Goal: Information Seeking & Learning: Learn about a topic

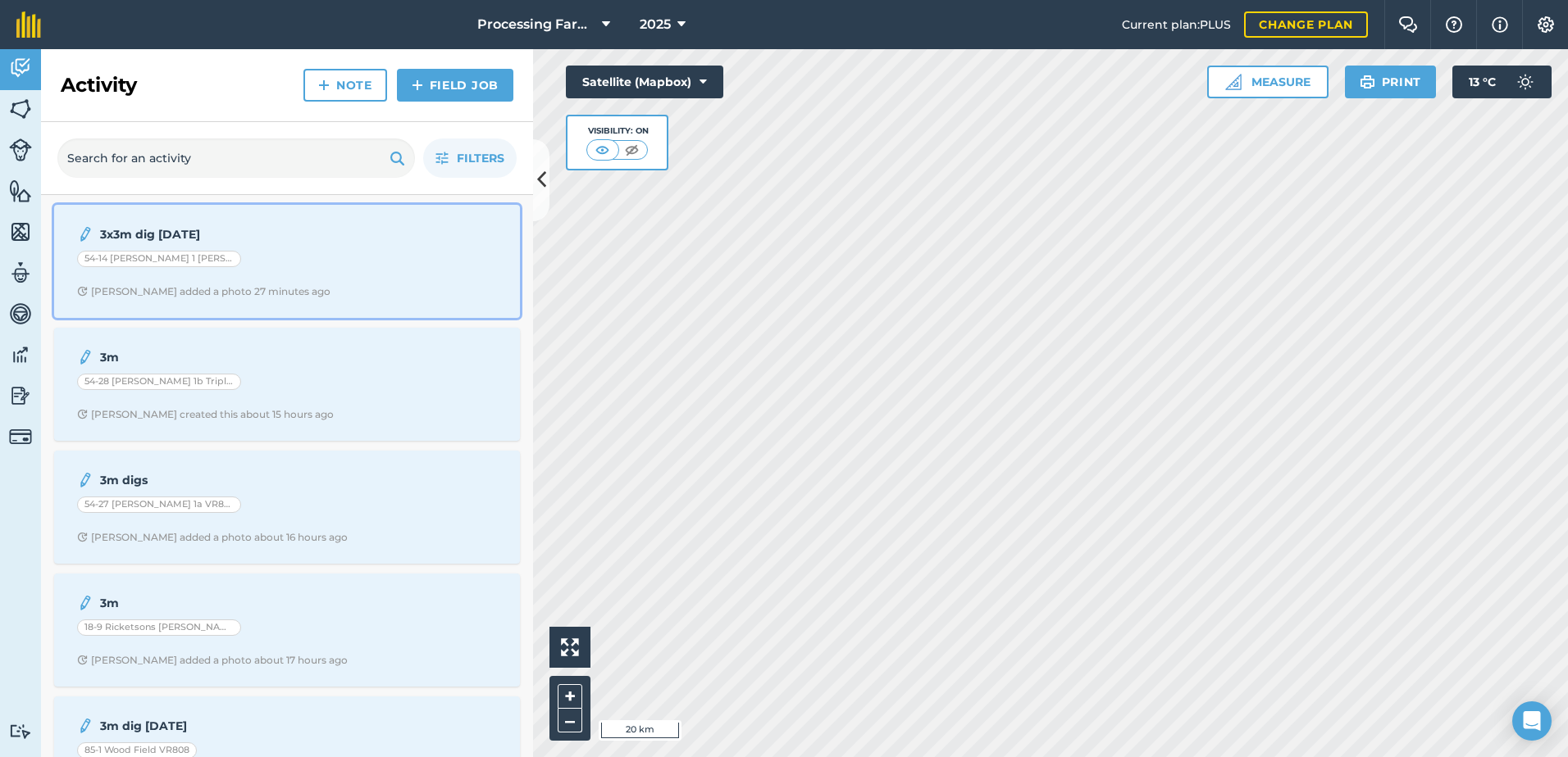
click at [303, 261] on div "54-14 [PERSON_NAME] 1 [PERSON_NAME] I CROP" at bounding box center [287, 261] width 420 height 21
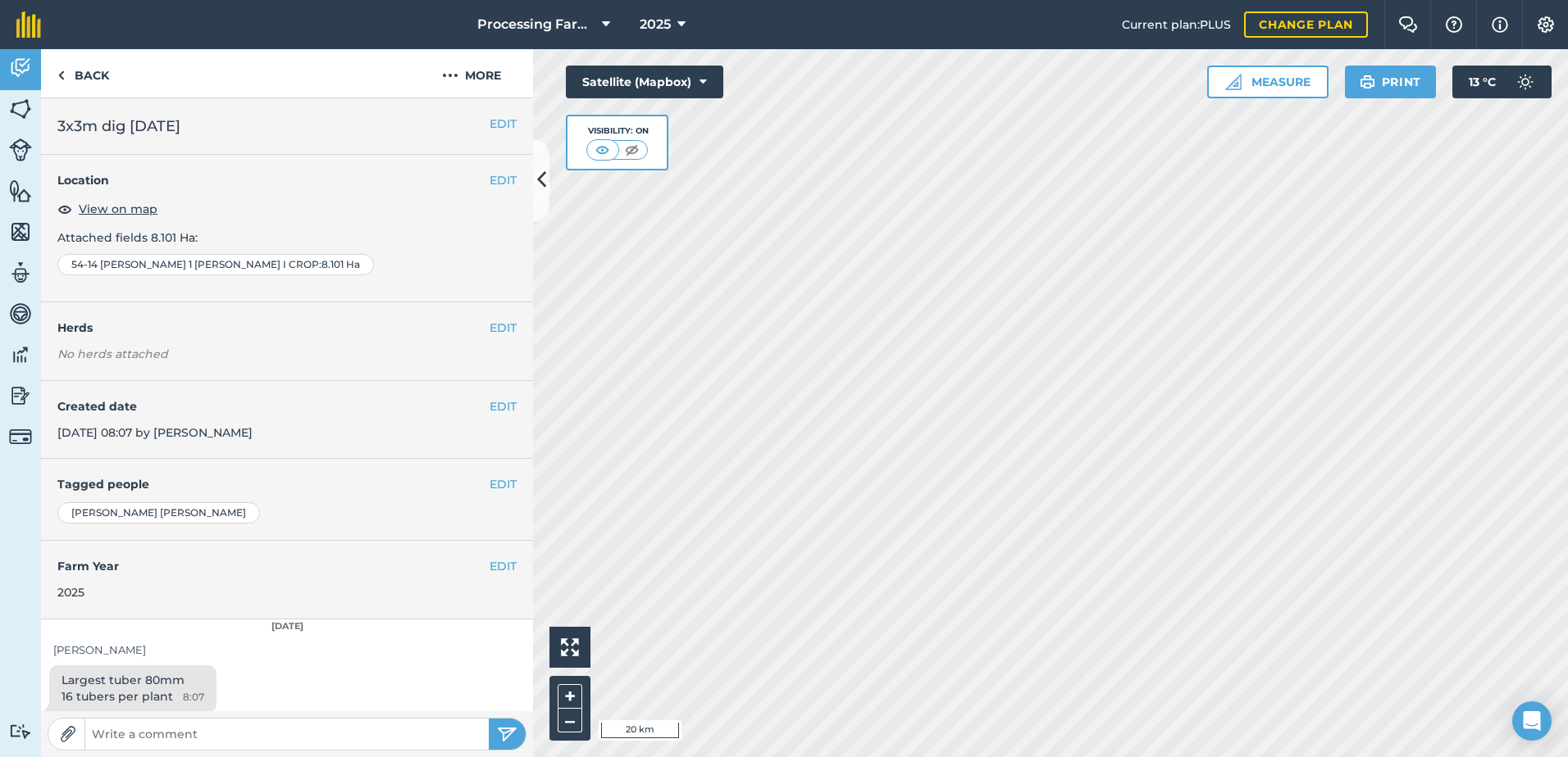
scroll to position [9, 0]
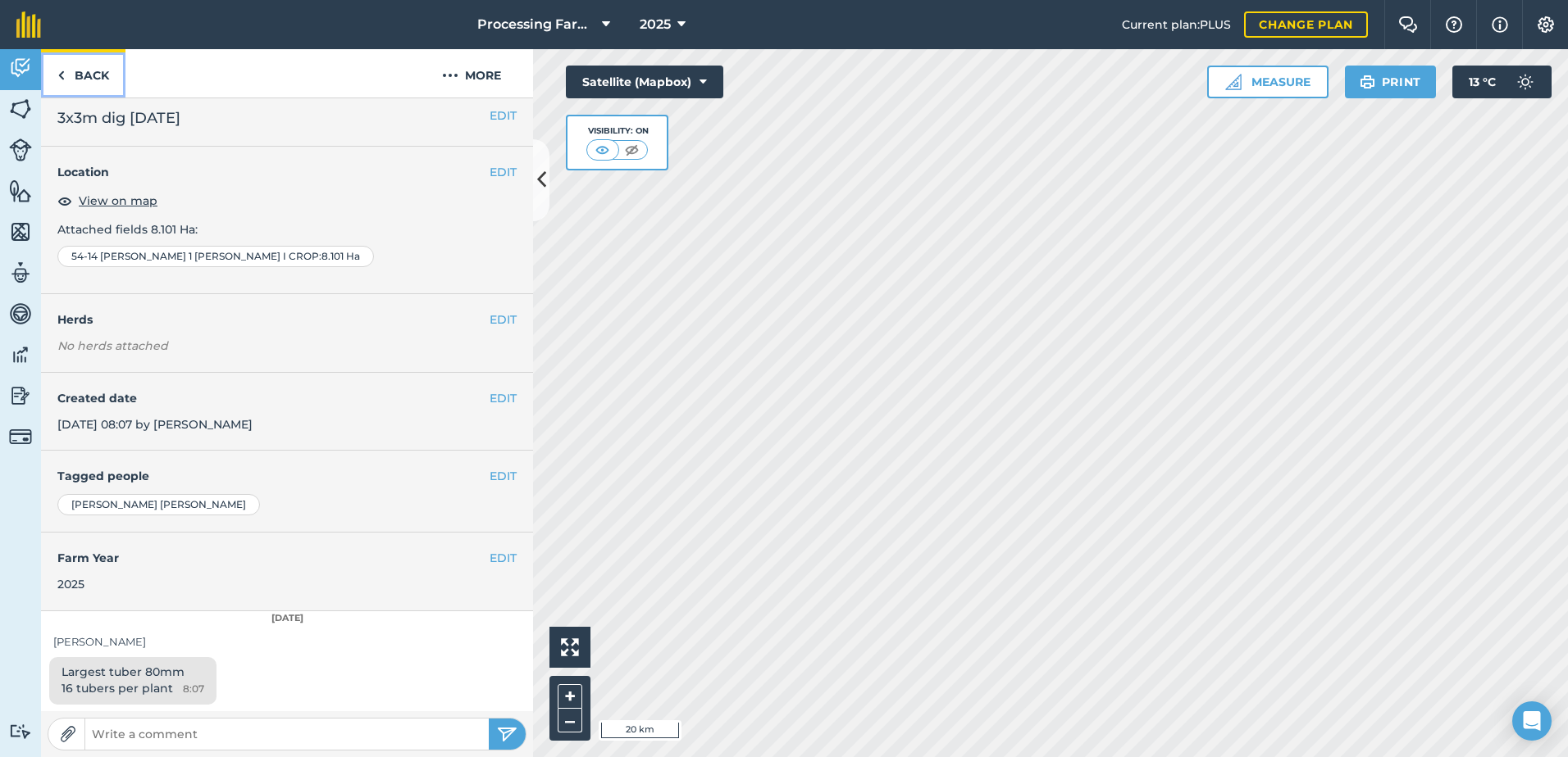
click at [88, 76] on link "Back" at bounding box center [83, 73] width 85 height 48
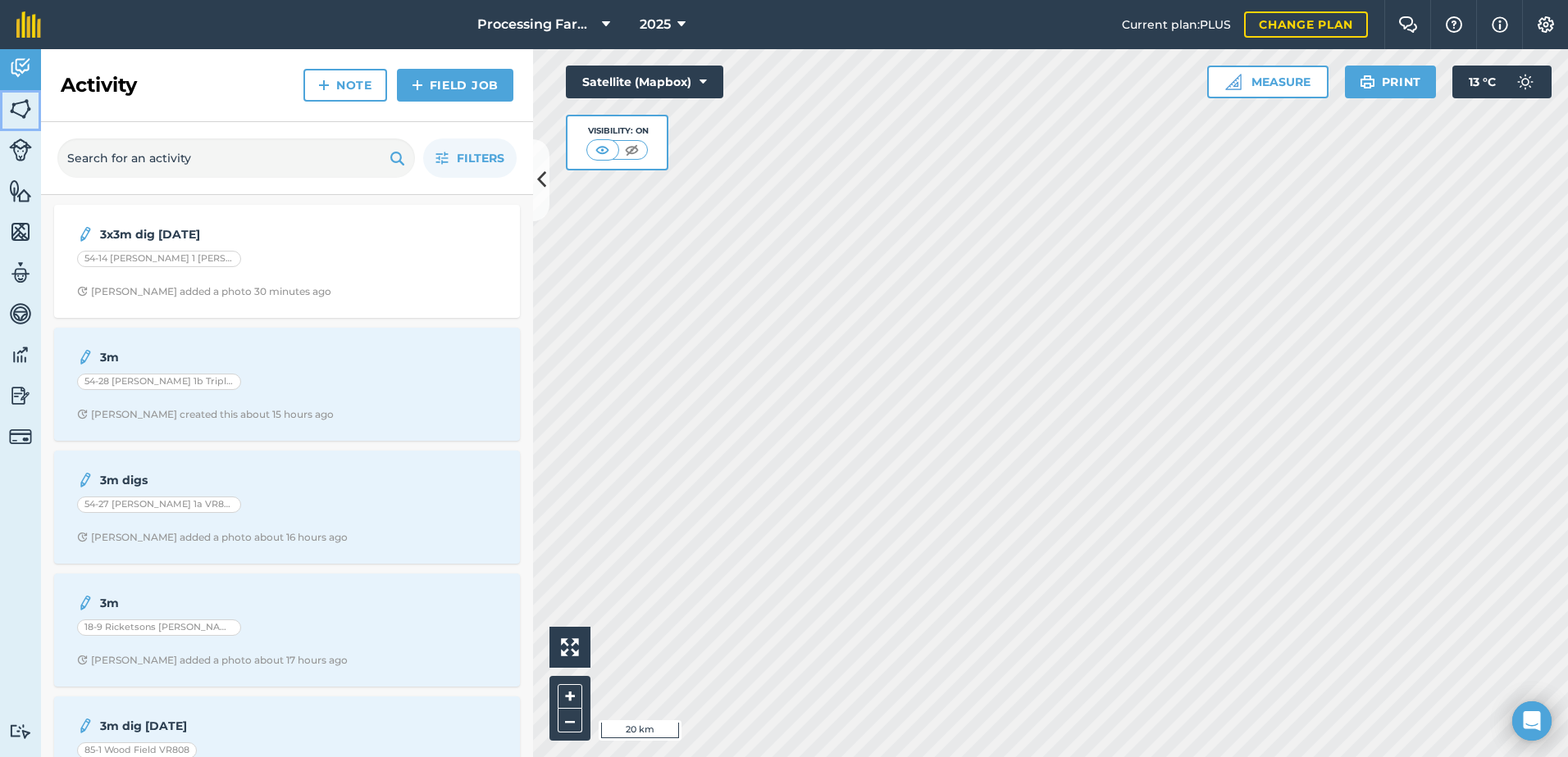
click at [29, 121] on img at bounding box center [20, 109] width 23 height 25
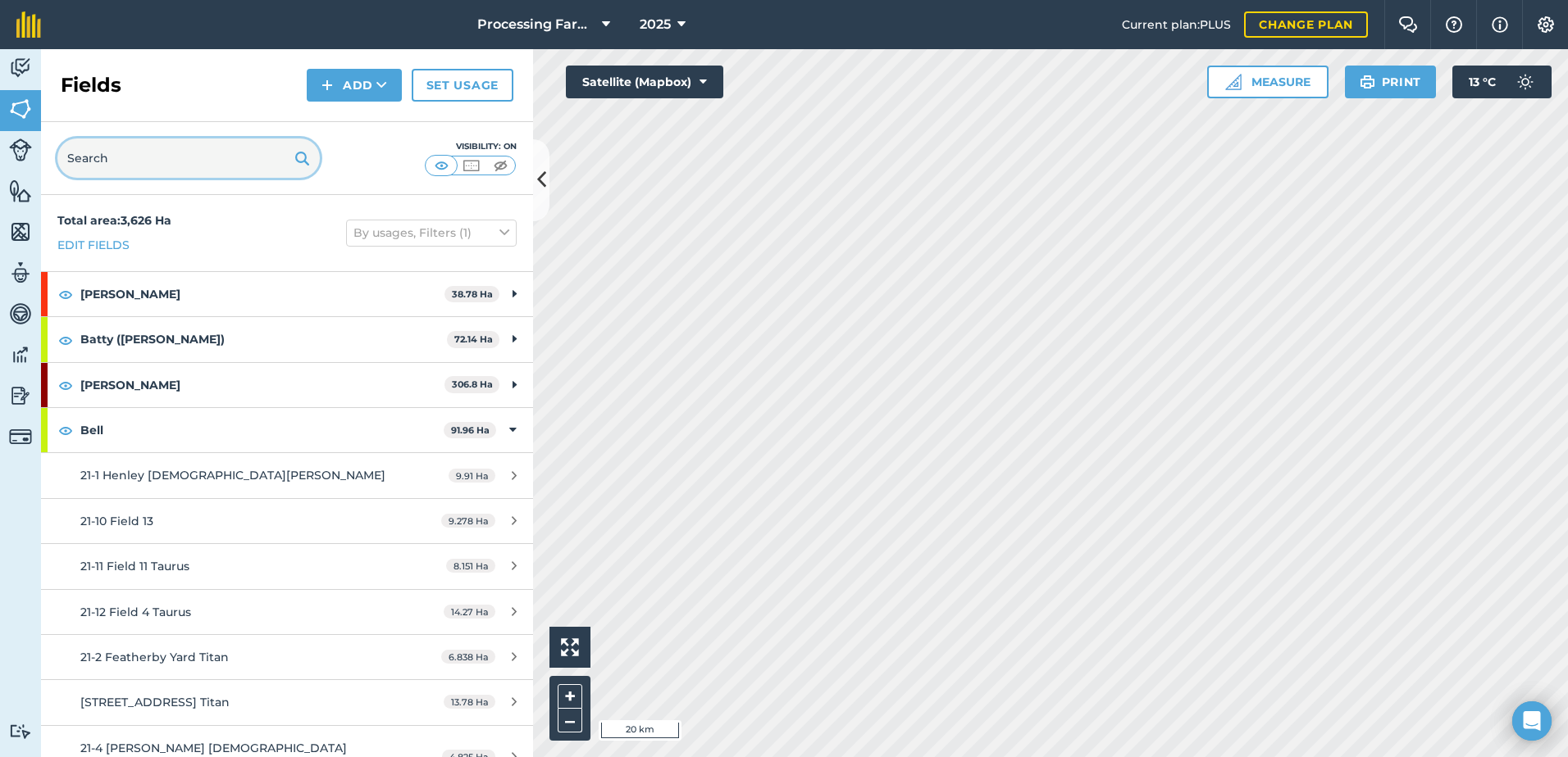
drag, startPoint x: 29, startPoint y: 121, endPoint x: 213, endPoint y: 162, distance: 188.5
click at [213, 162] on input "text" at bounding box center [188, 158] width 262 height 39
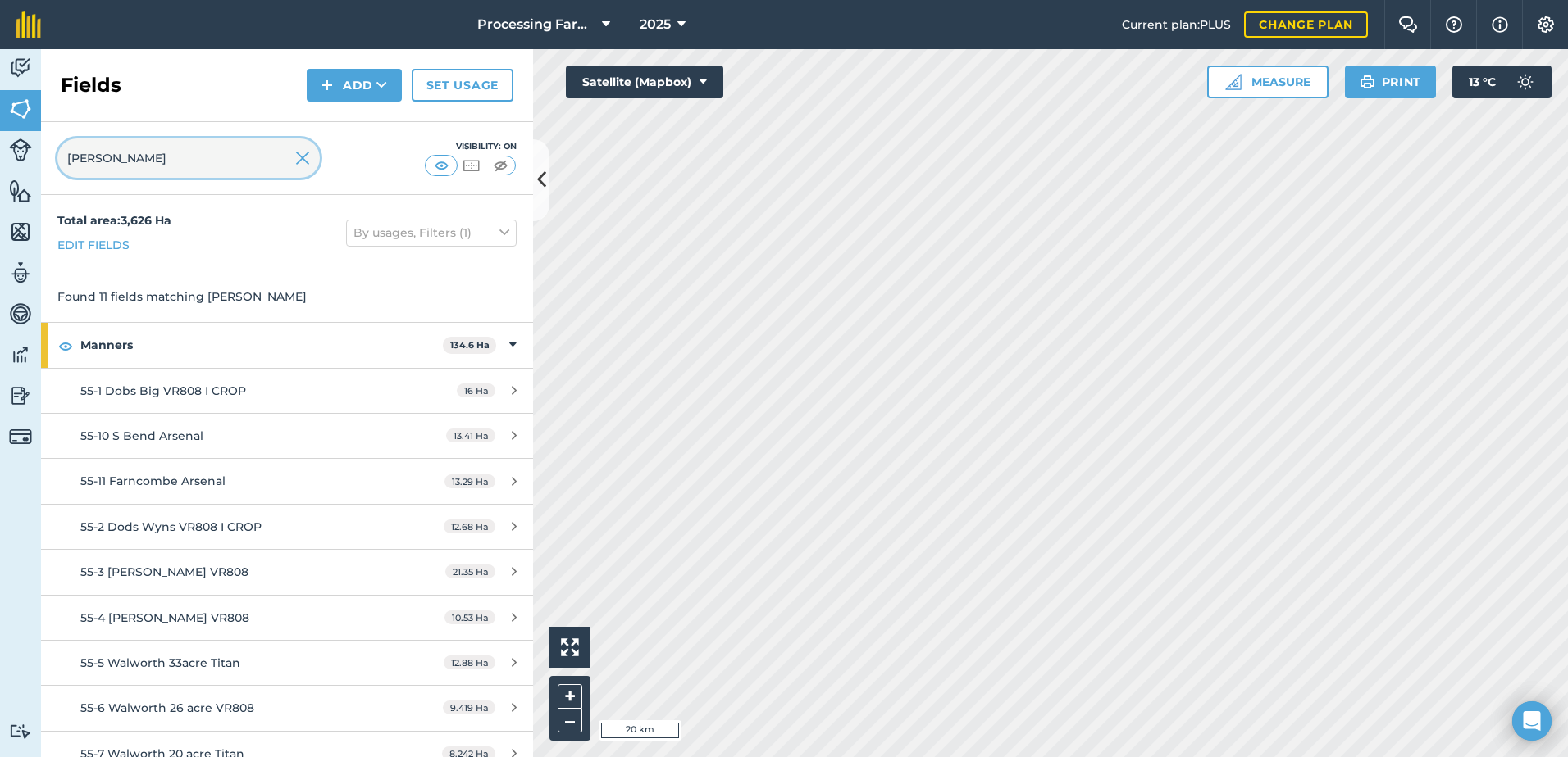
type input "mann"
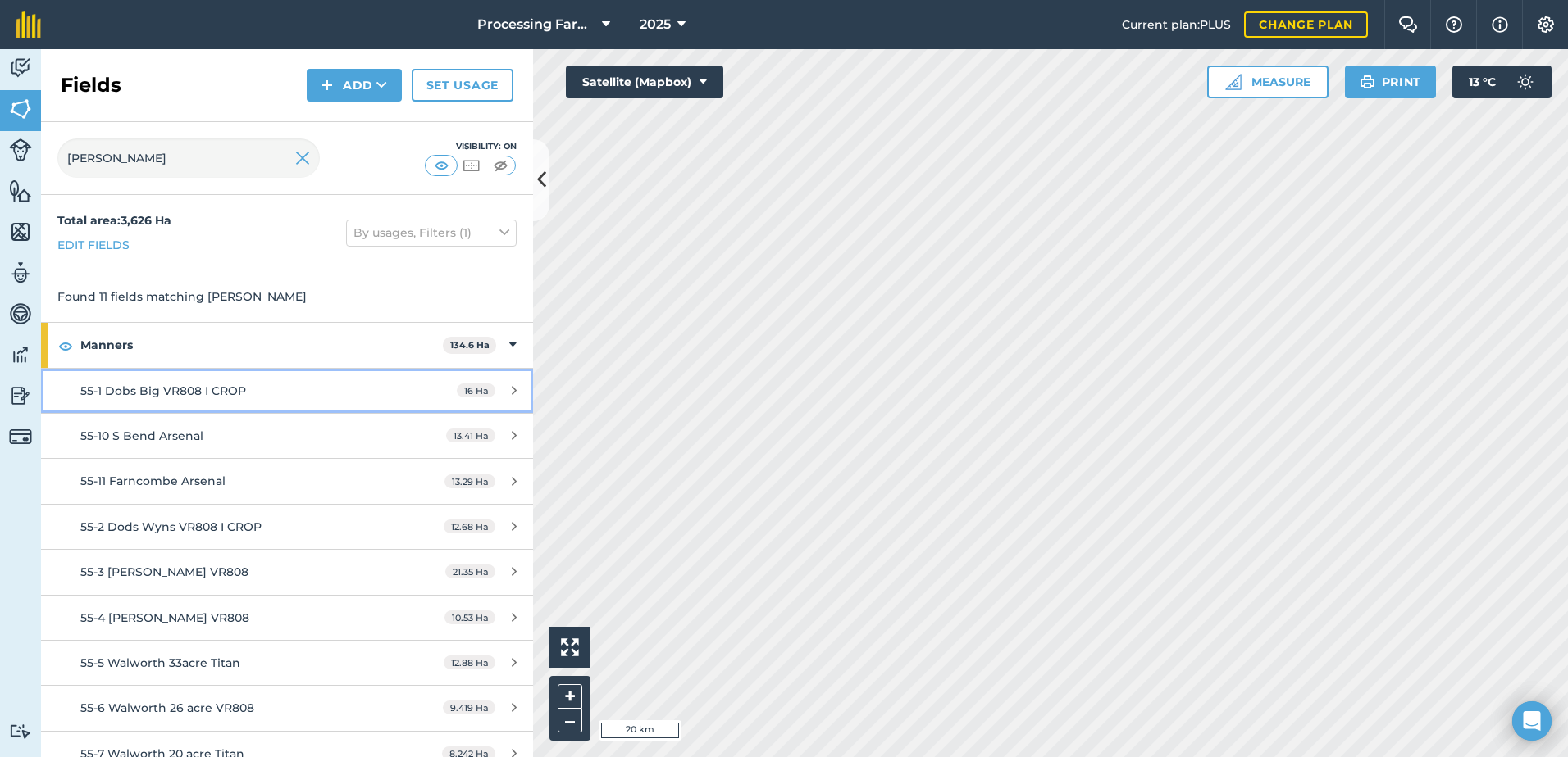
click at [181, 386] on span "55-1 Dobs Big VR808 I CROP" at bounding box center [163, 391] width 165 height 15
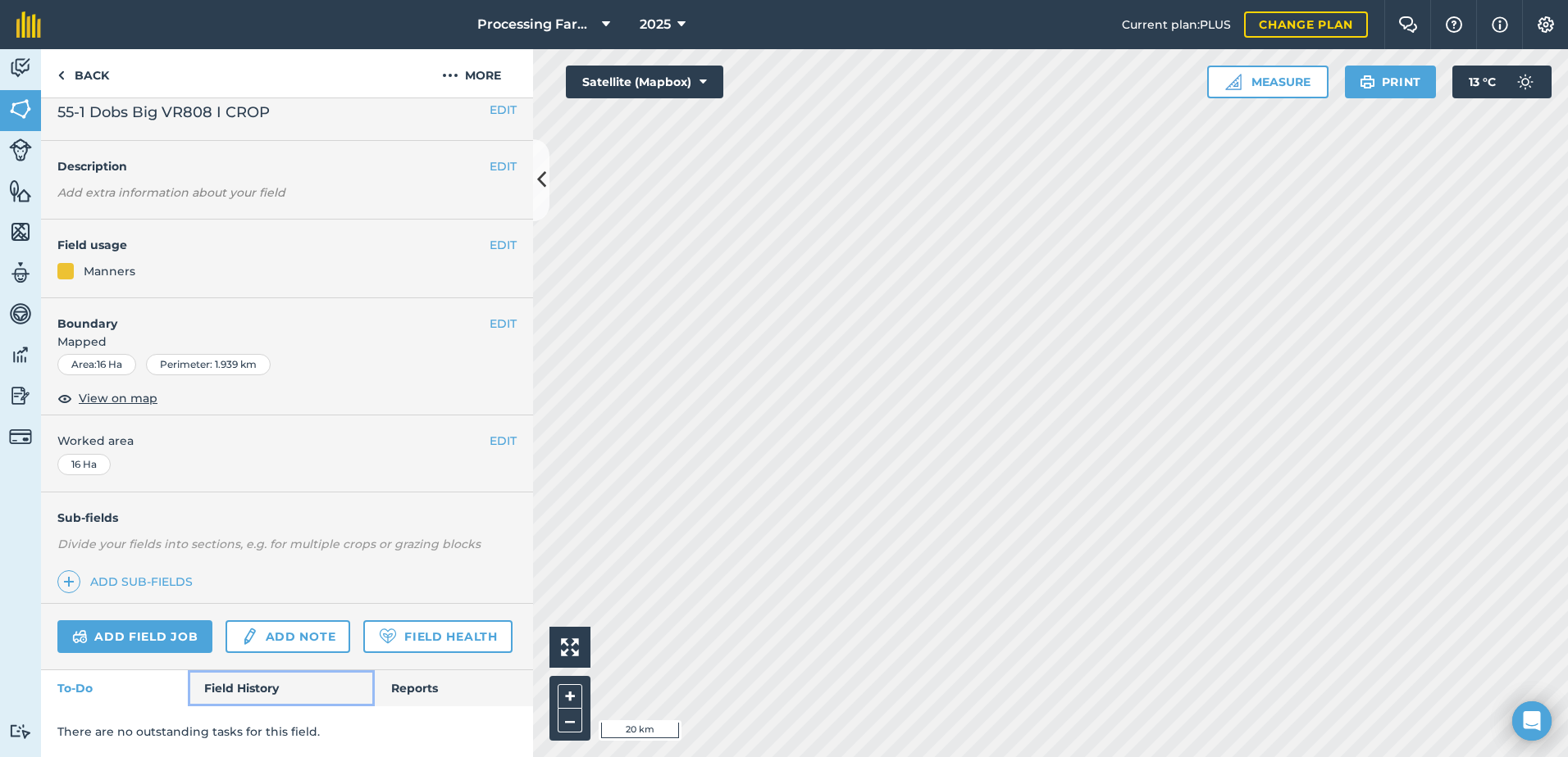
click at [253, 688] on link "Field History" at bounding box center [281, 689] width 186 height 36
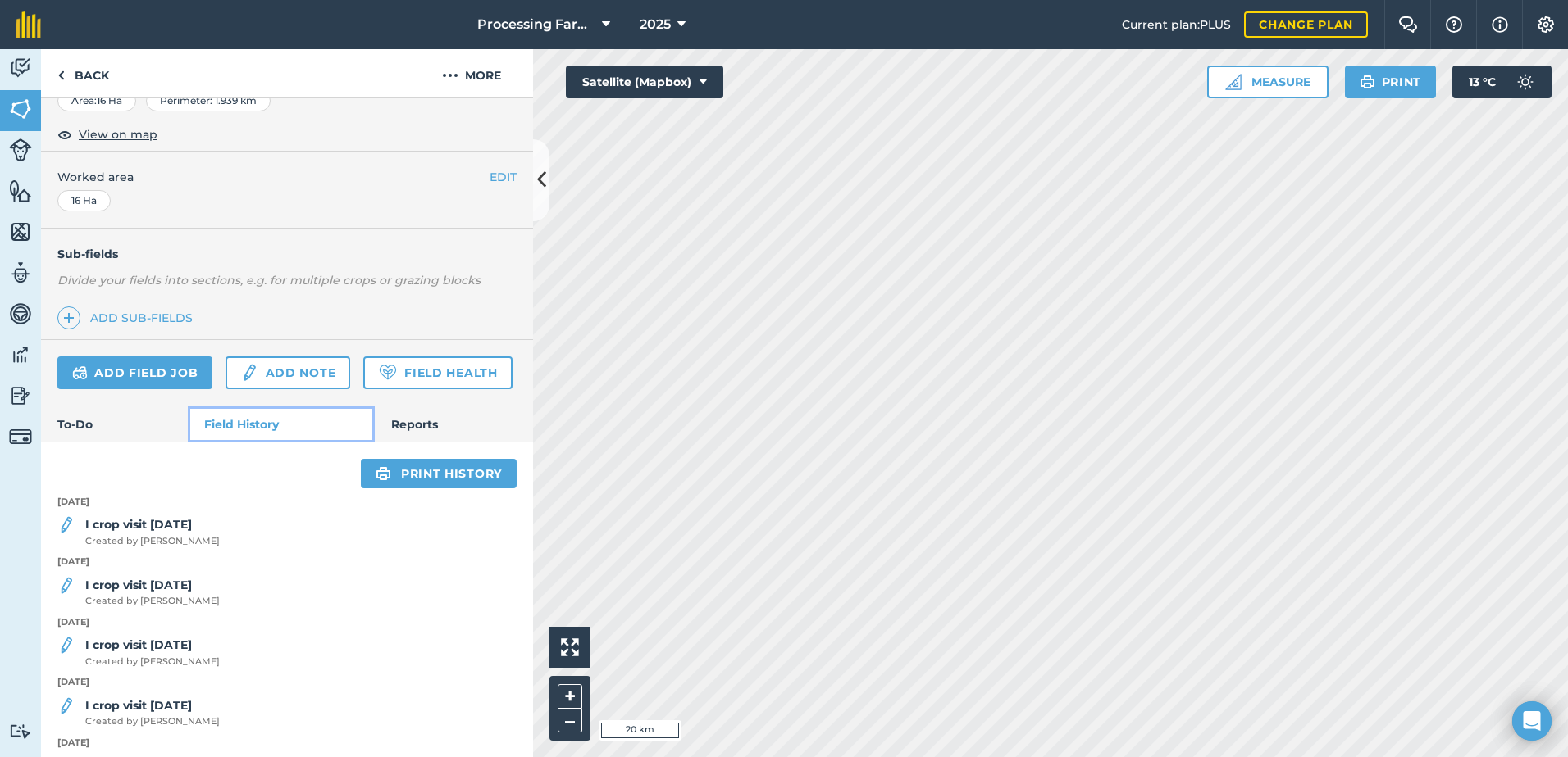
scroll to position [264, 0]
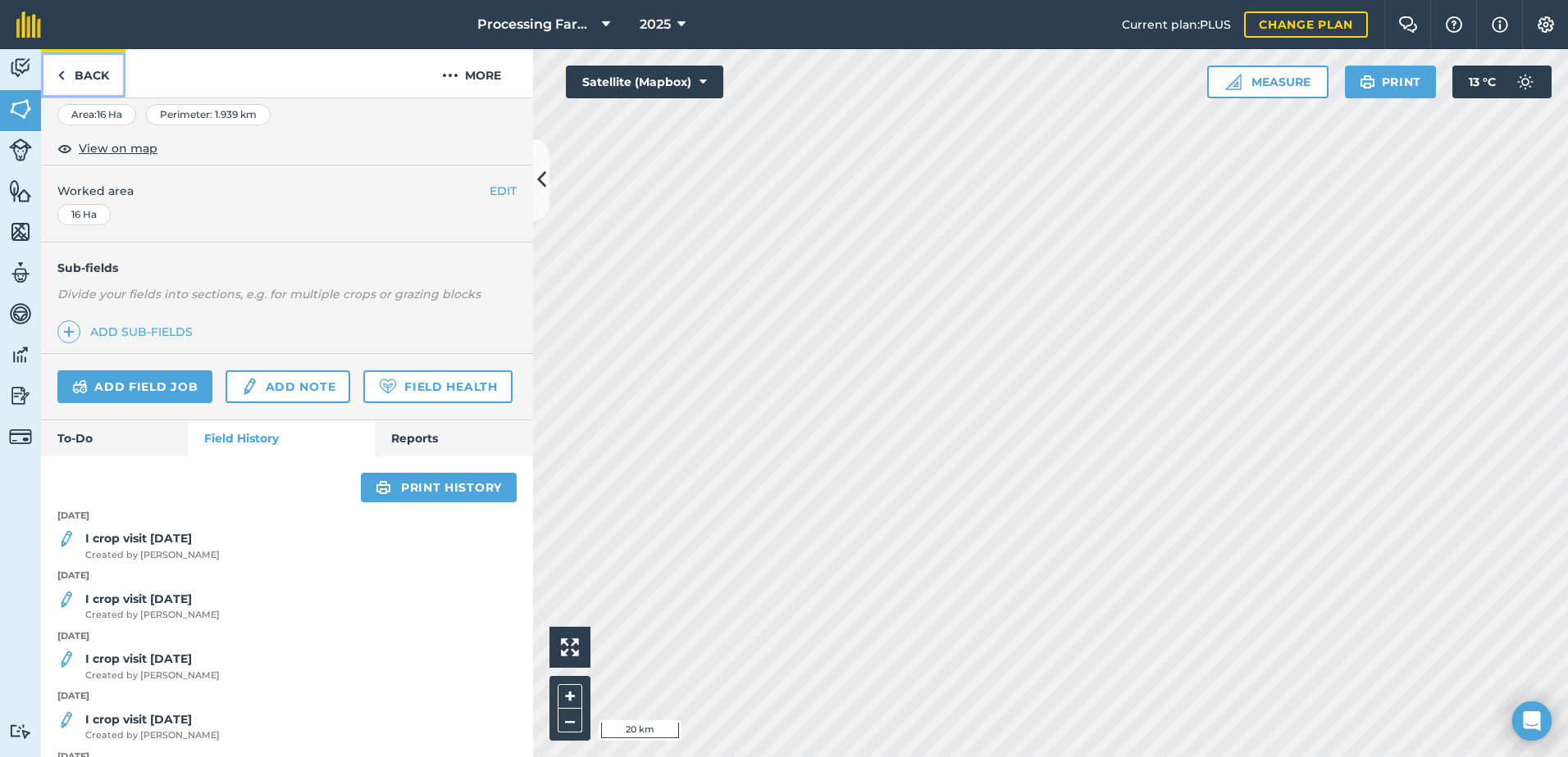
click at [85, 68] on link "Back" at bounding box center [83, 73] width 85 height 48
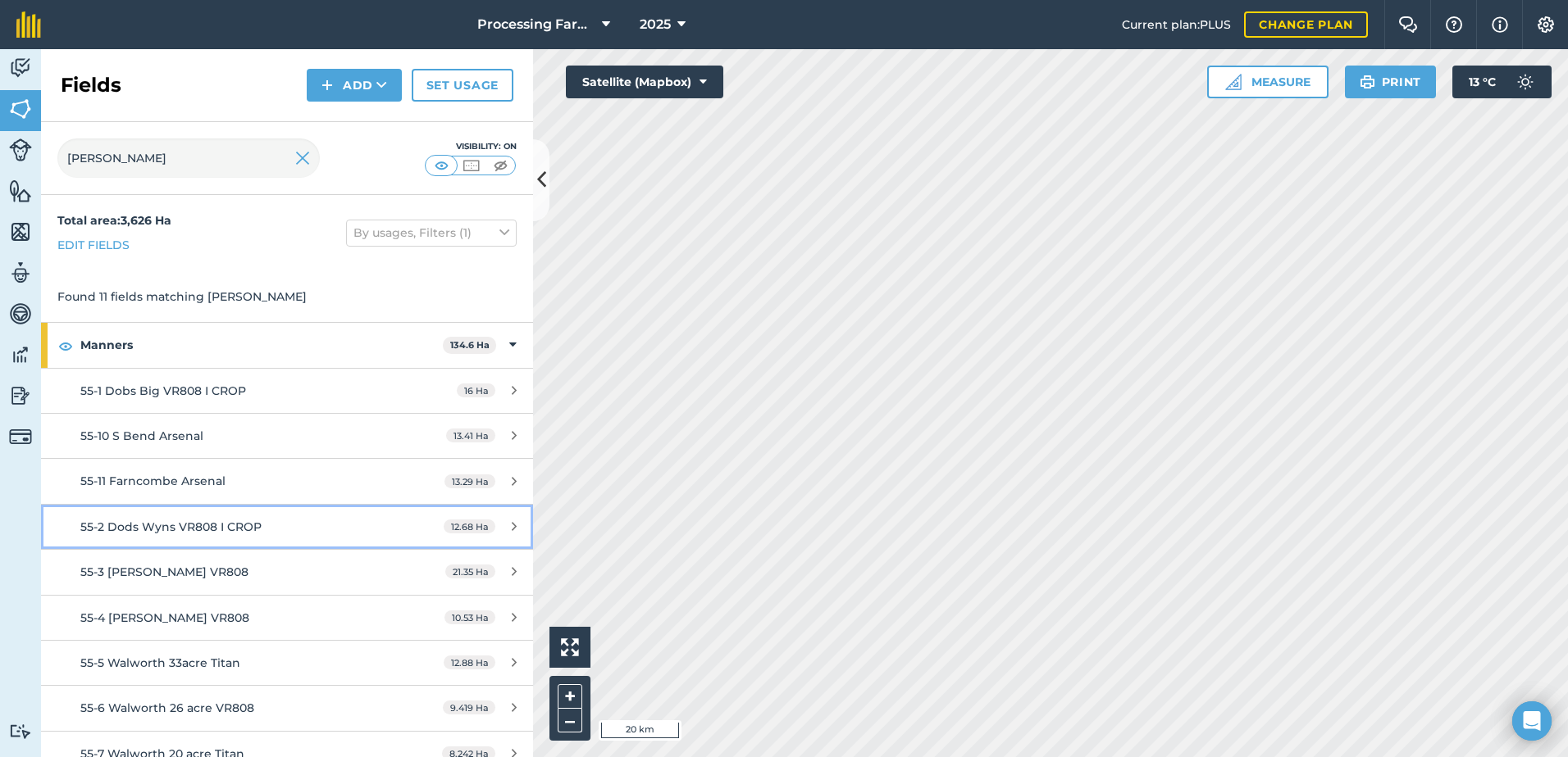
click at [232, 529] on span "55-2 Dods Wyns VR808 I CROP" at bounding box center [171, 527] width 182 height 15
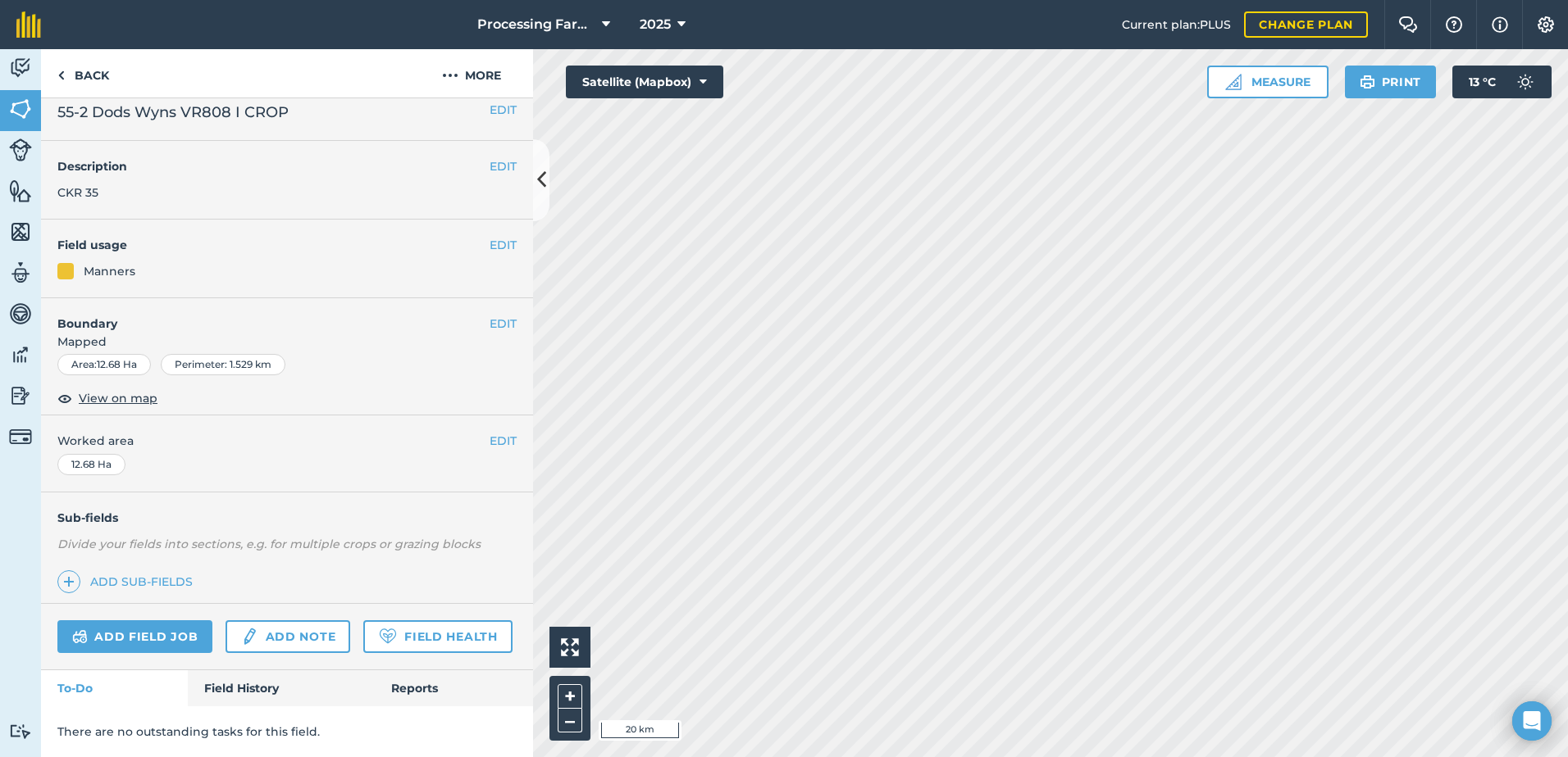
scroll to position [60, 0]
click at [269, 684] on link "Field History" at bounding box center [281, 689] width 186 height 36
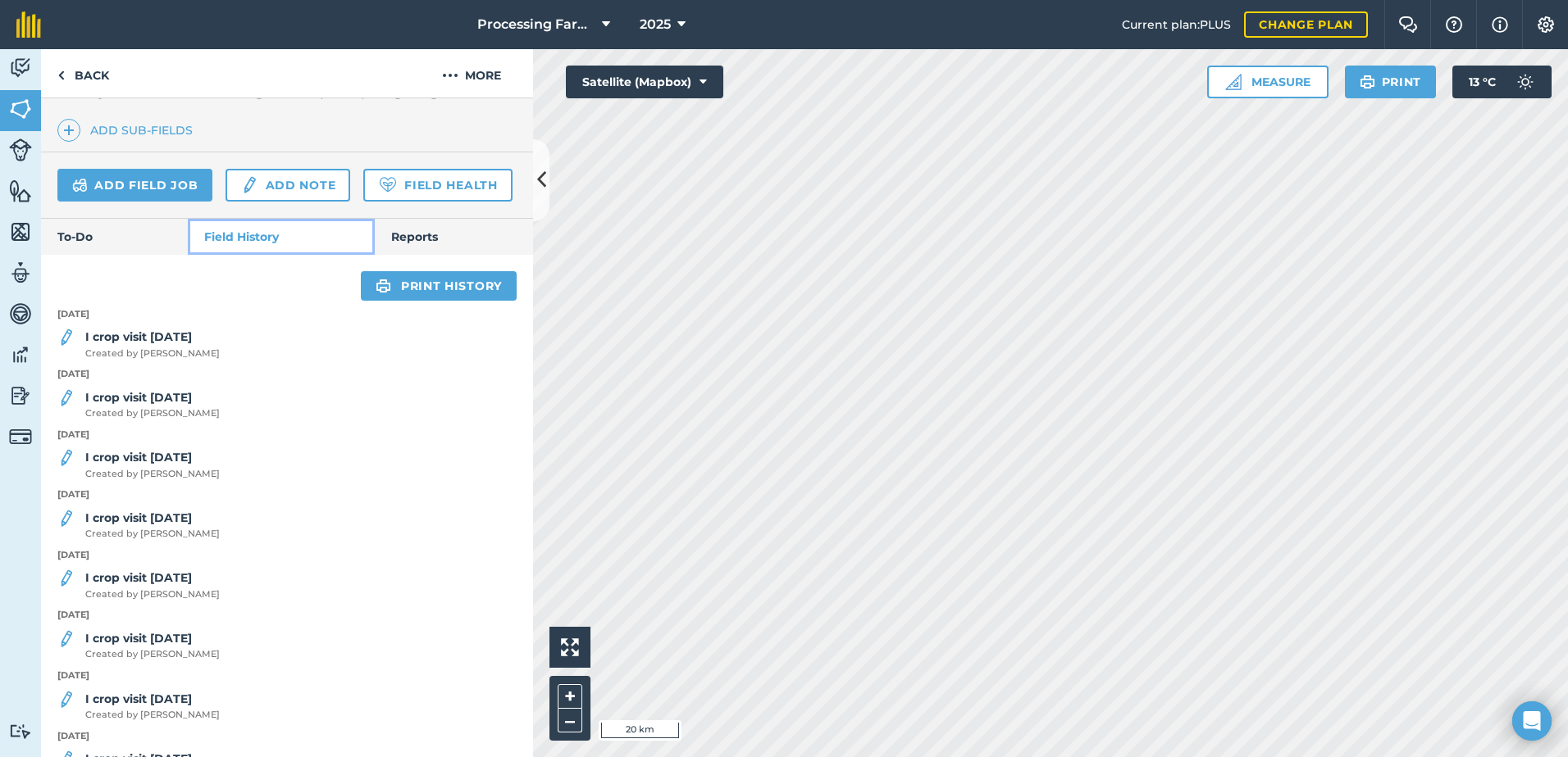
scroll to position [469, 0]
